Goal: Task Accomplishment & Management: Complete application form

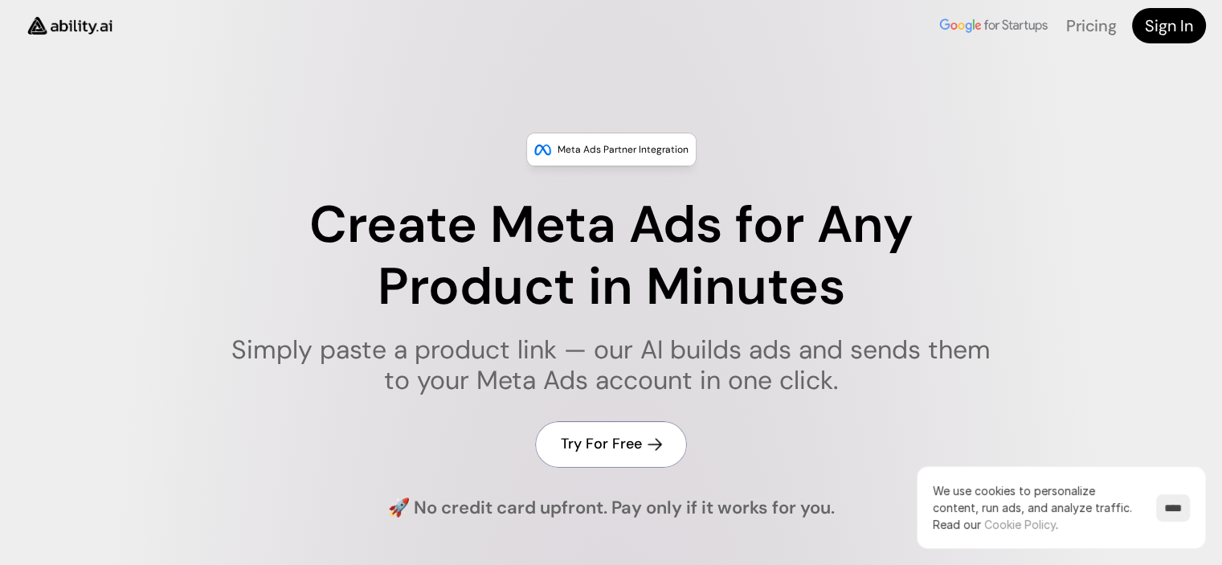
click at [587, 435] on h4 "Try For Free" at bounding box center [601, 444] width 81 height 20
click at [623, 459] on link "Try For Free" at bounding box center [611, 444] width 152 height 46
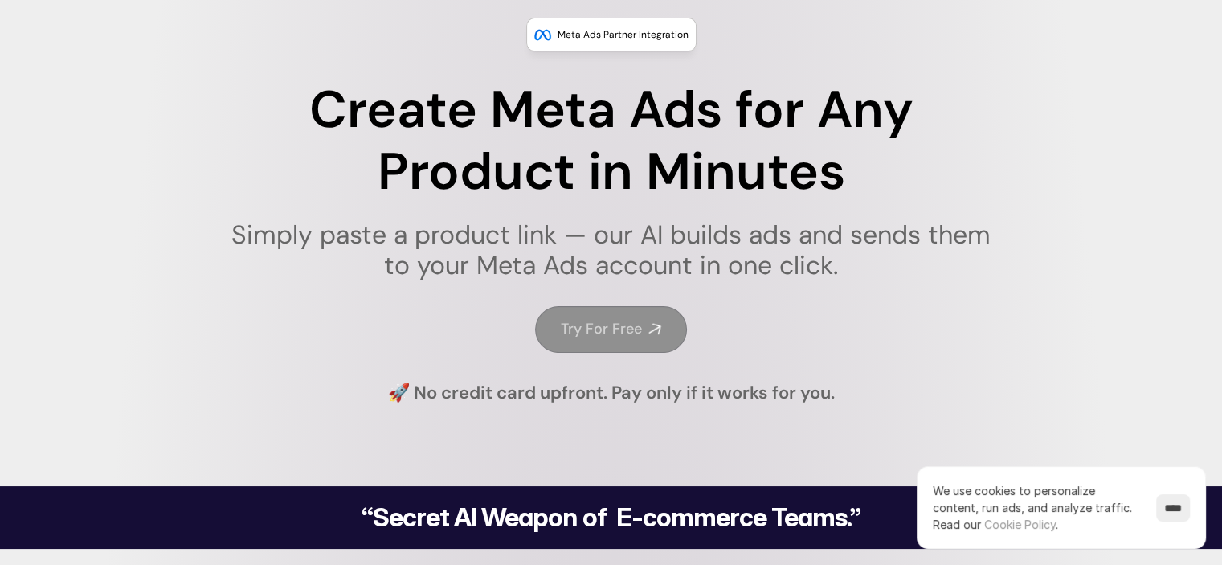
scroll to position [112, 0]
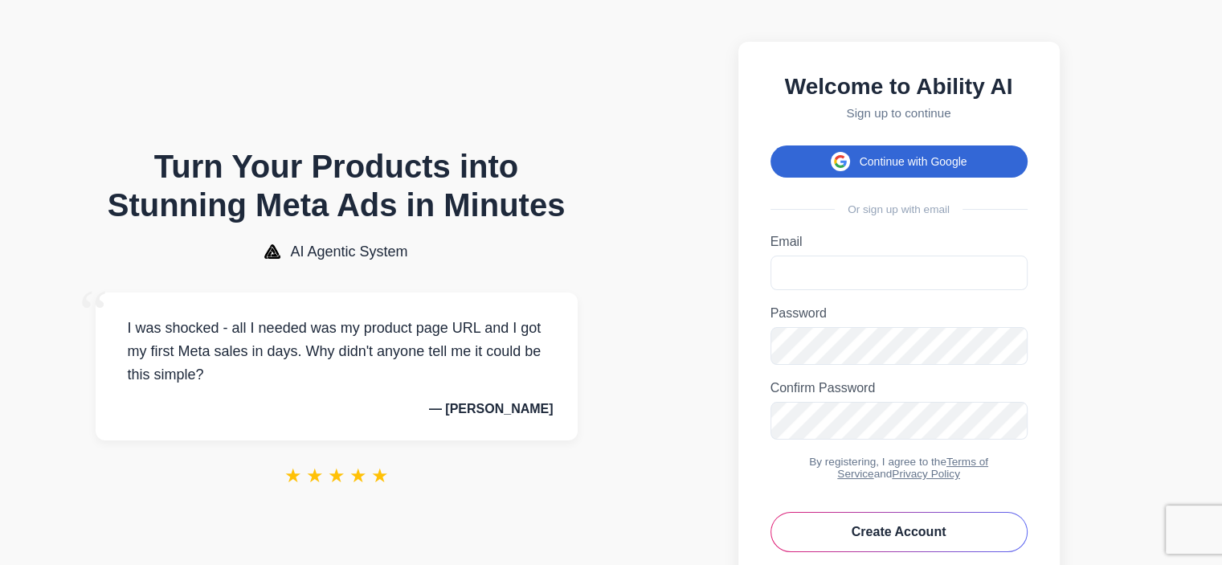
click at [902, 168] on button "Continue with Google" at bounding box center [898, 161] width 257 height 32
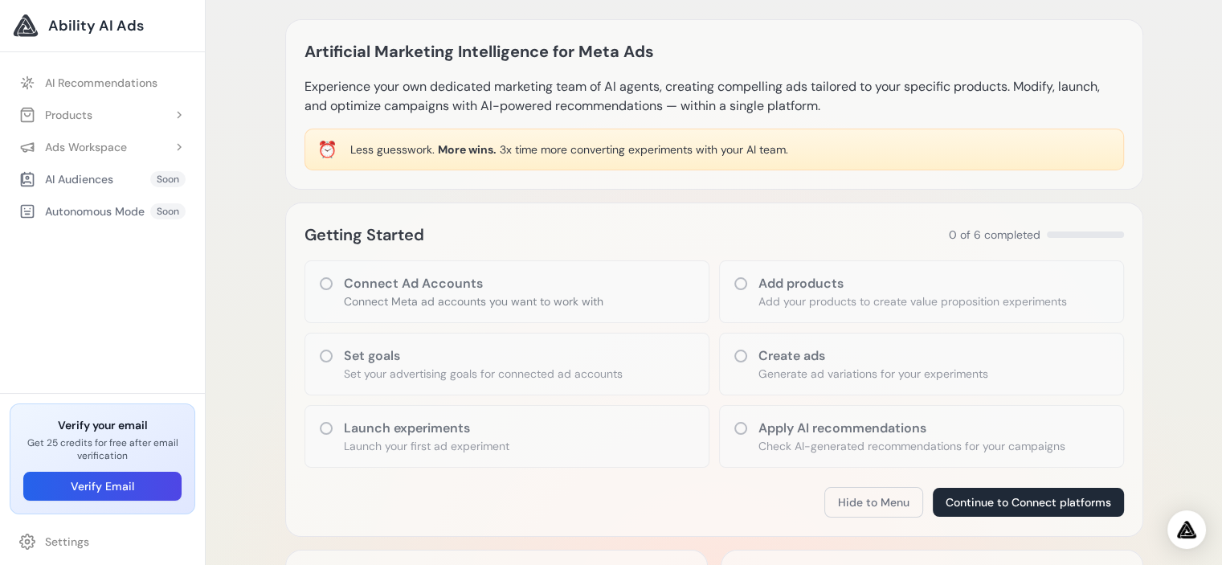
scroll to position [24, 0]
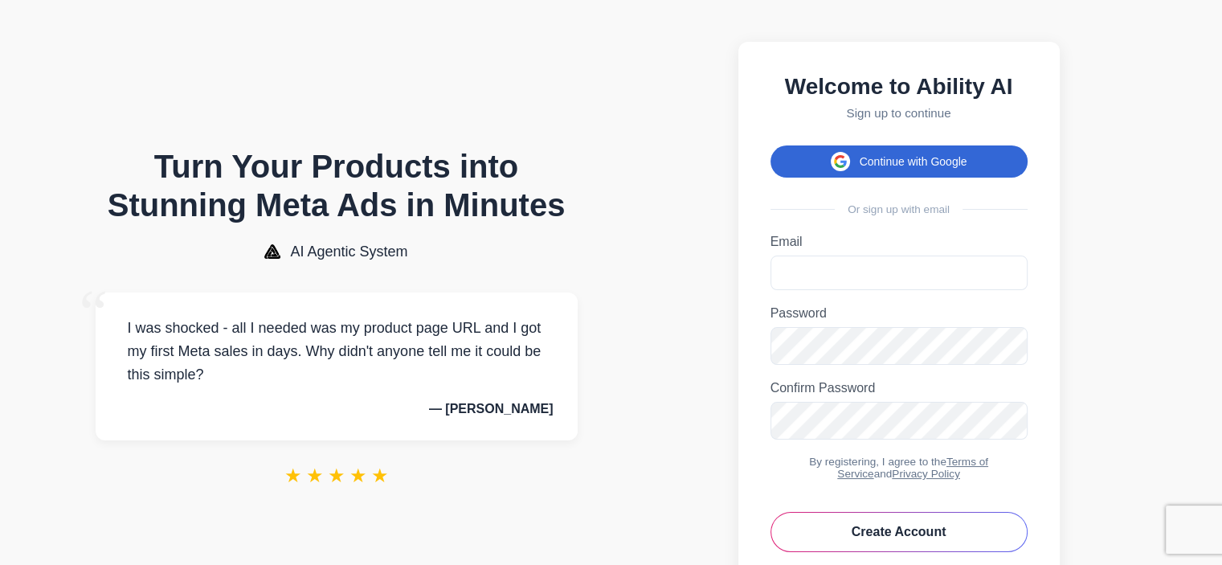
click at [906, 162] on button "Continue with Google" at bounding box center [898, 161] width 257 height 32
